Goal: Understand process/instructions

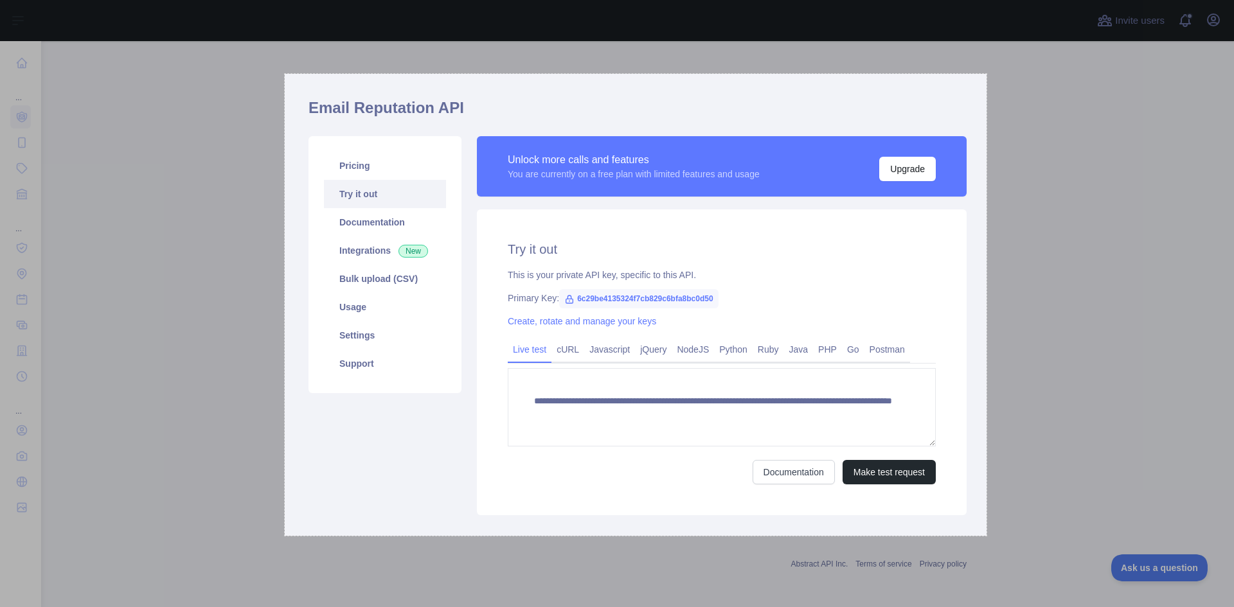
drag, startPoint x: 285, startPoint y: 94, endPoint x: 987, endPoint y: 536, distance: 829.1
click at [987, 536] on div "1092 X 719" at bounding box center [617, 303] width 1234 height 607
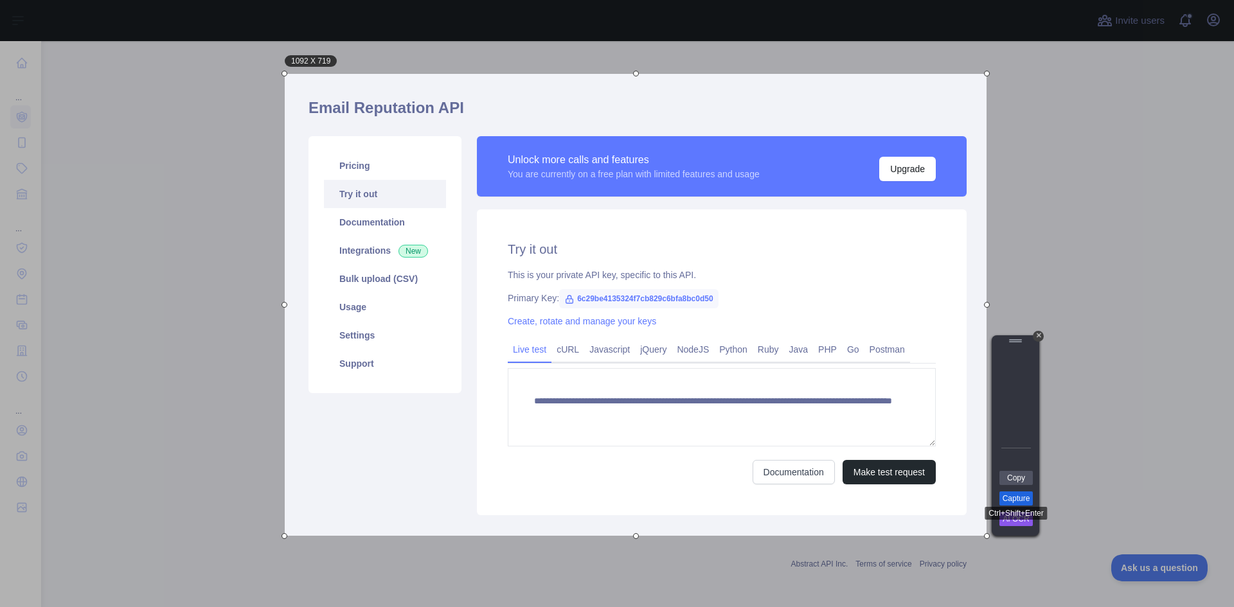
click at [1017, 503] on link "Capture" at bounding box center [1015, 499] width 33 height 14
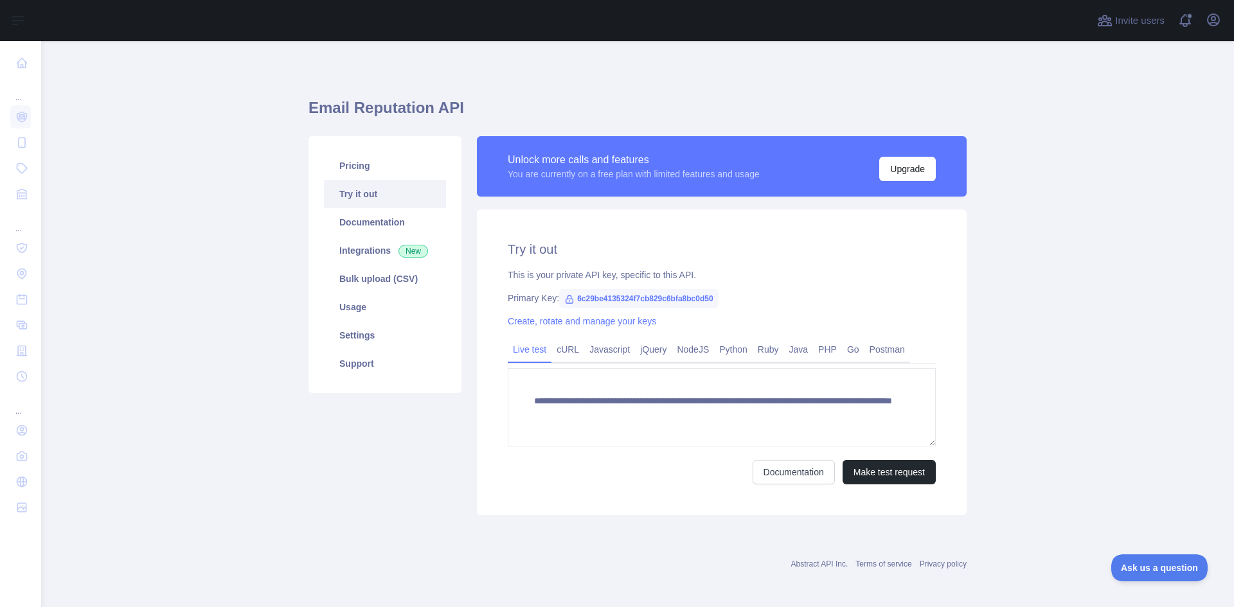
scroll to position [3, 0]
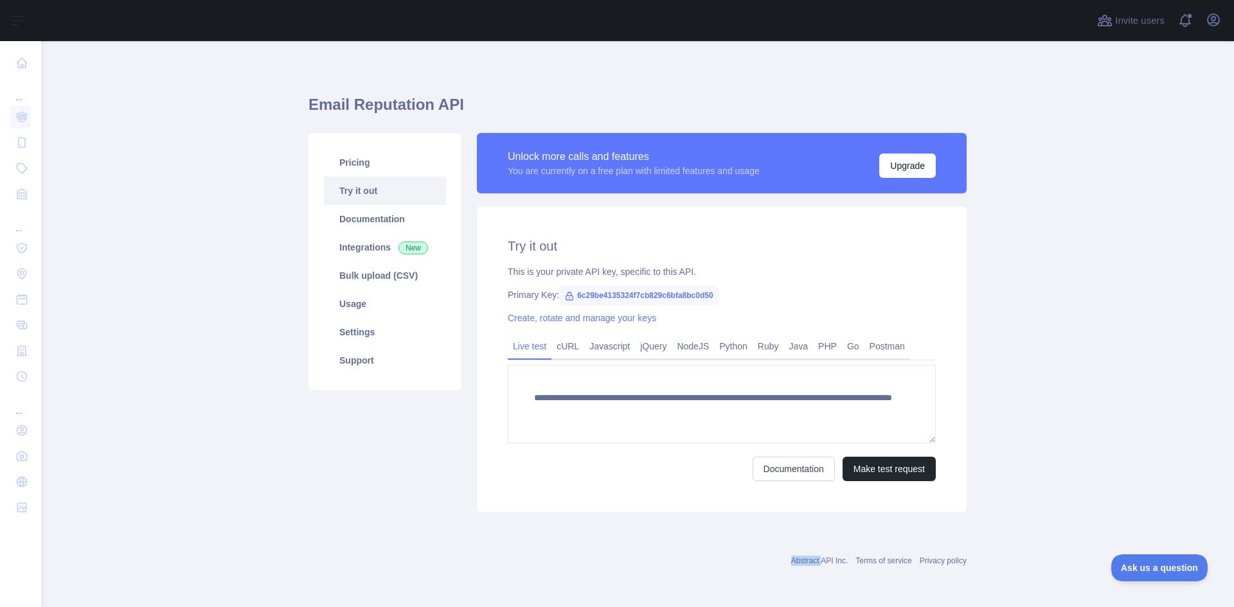
drag, startPoint x: 782, startPoint y: 562, endPoint x: 820, endPoint y: 567, distance: 38.3
click at [820, 567] on div "Abstract API Inc. Terms of service Privacy policy" at bounding box center [637, 553] width 658 height 46
copy link "Abstract"
click at [1100, 258] on main "**********" at bounding box center [637, 324] width 1193 height 566
click at [616, 297] on span "6c29be4135324f7cb829c6bfa8bc0d50" at bounding box center [638, 295] width 159 height 19
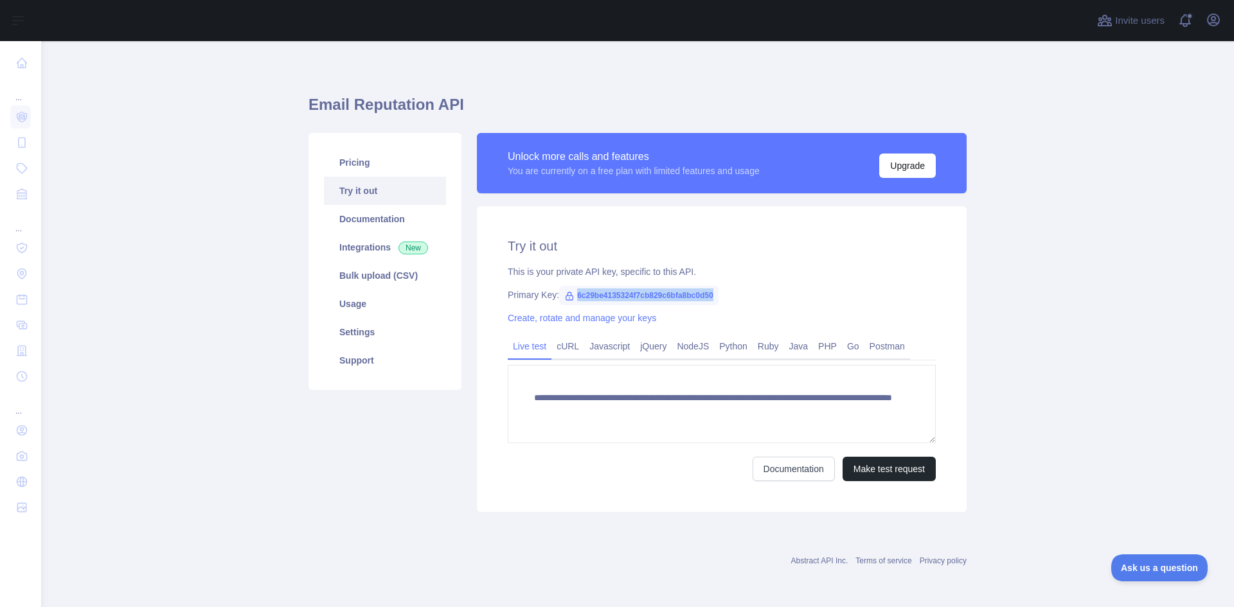
drag, startPoint x: 571, startPoint y: 294, endPoint x: 706, endPoint y: 301, distance: 135.8
click at [706, 301] on span "6c29be4135324f7cb829c6bfa8bc0d50" at bounding box center [638, 295] width 159 height 19
copy span "6c29be4135324f7cb829c6bfa8bc0d50"
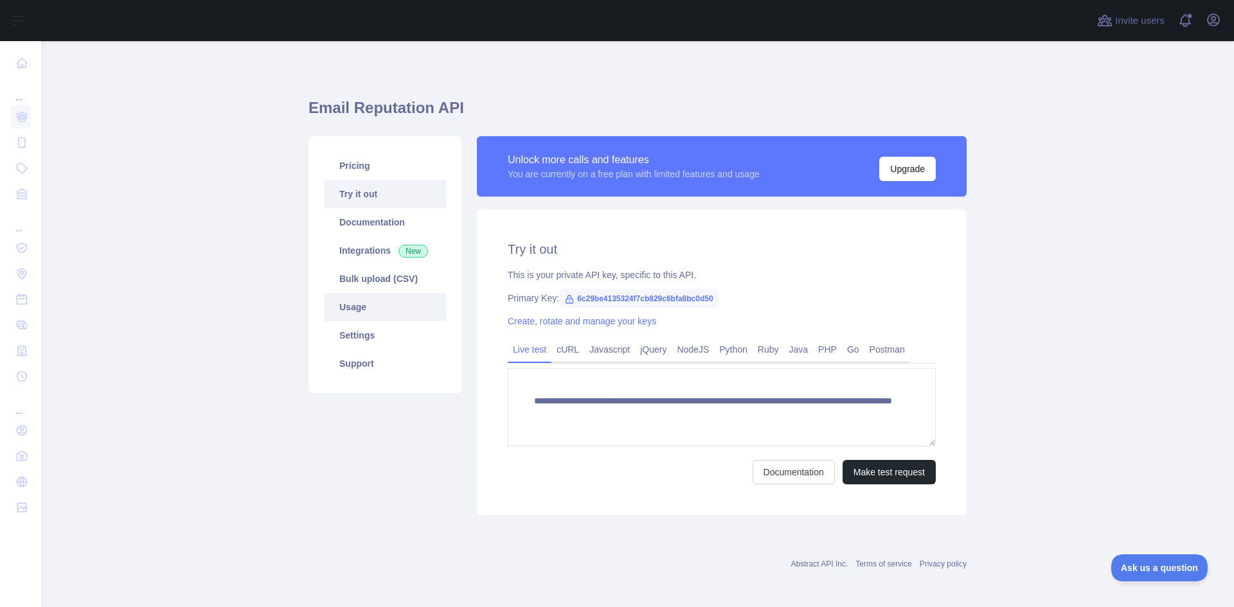
click at [345, 307] on link "Usage" at bounding box center [385, 307] width 122 height 28
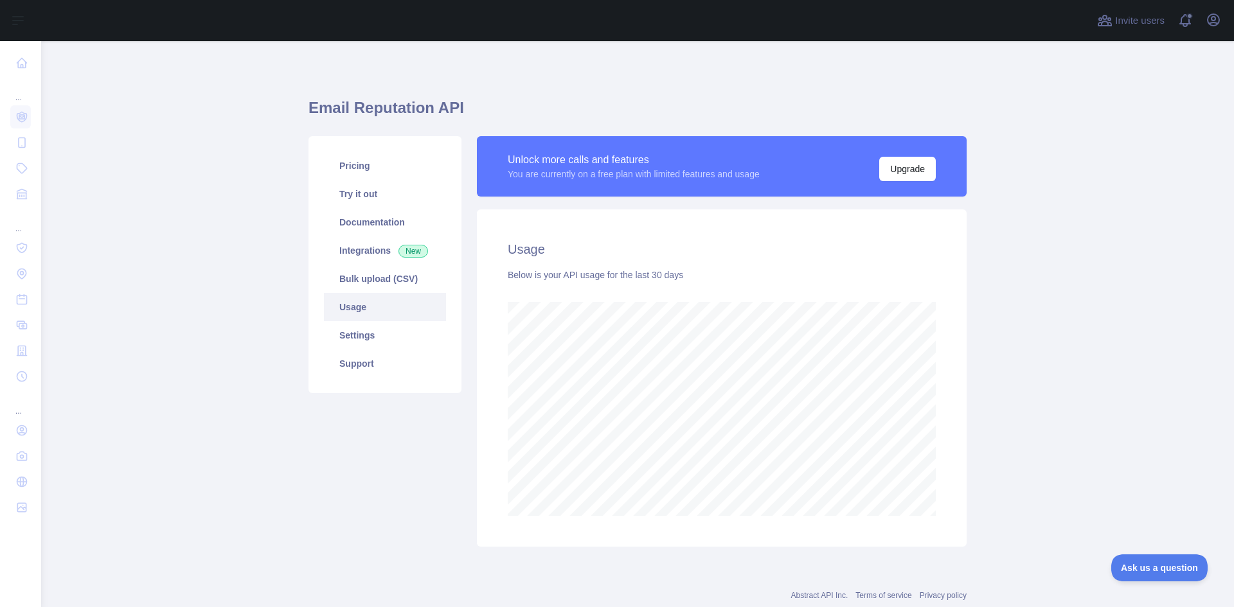
scroll to position [566, 1183]
